Goal: Task Accomplishment & Management: Use online tool/utility

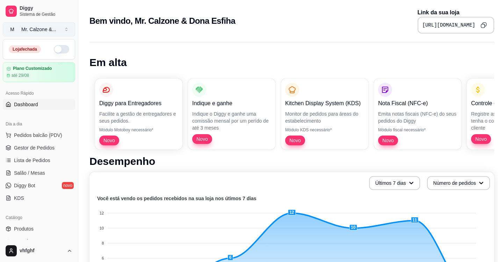
click at [33, 30] on div "Mr. Calzone & ..." at bounding box center [38, 29] width 35 height 7
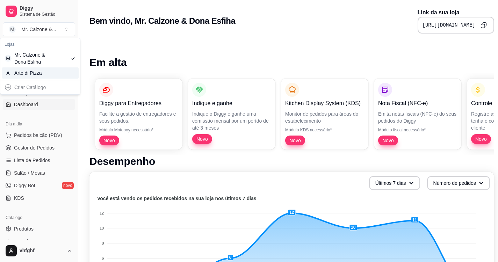
click at [43, 75] on div "Arte di Pizza" at bounding box center [29, 73] width 31 height 7
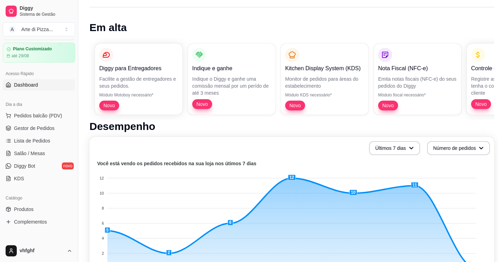
scroll to position [35, 0]
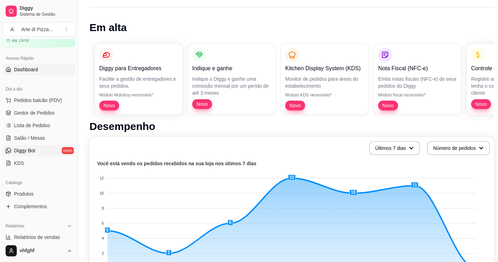
click at [17, 149] on span "Diggy Bot" at bounding box center [24, 150] width 21 height 7
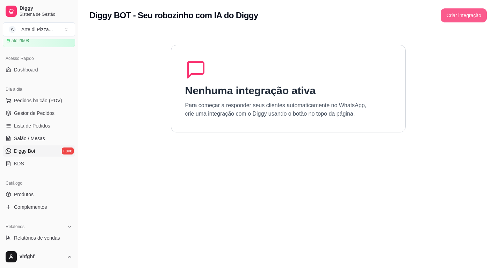
click at [469, 20] on button "Criar integração" at bounding box center [464, 15] width 46 height 14
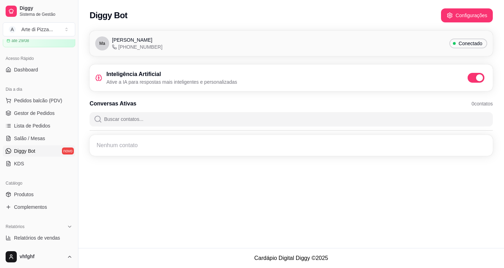
click at [145, 45] on span "[PHONE_NUMBER]" at bounding box center [137, 46] width 50 height 7
click at [474, 20] on button "Configurações" at bounding box center [466, 16] width 50 height 14
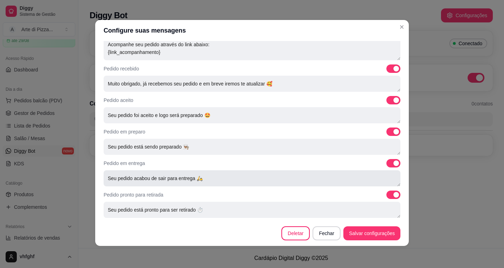
scroll to position [1, 0]
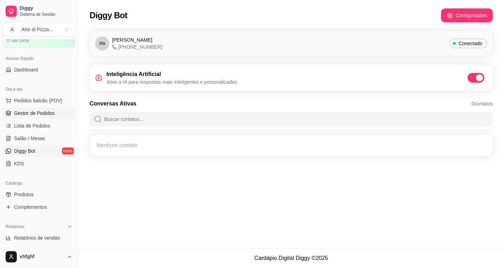
click at [46, 113] on span "Gestor de Pedidos" at bounding box center [34, 112] width 41 height 7
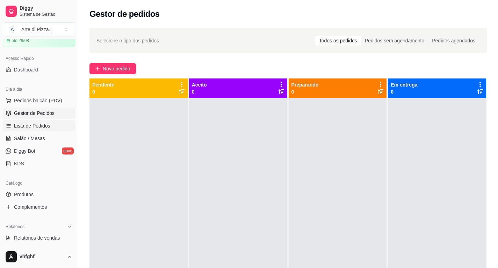
click at [54, 128] on link "Lista de Pedidos" at bounding box center [39, 125] width 72 height 11
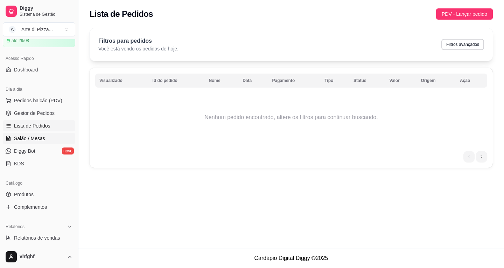
click at [49, 134] on link "Salão / Mesas" at bounding box center [39, 138] width 72 height 11
